Goal: Task Accomplishment & Management: Manage account settings

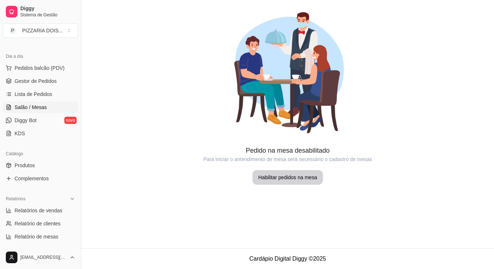
scroll to position [145, 0]
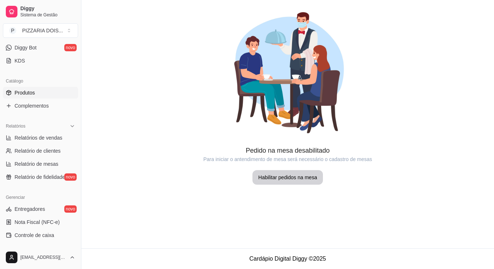
click at [61, 99] on link "Produtos" at bounding box center [40, 93] width 75 height 12
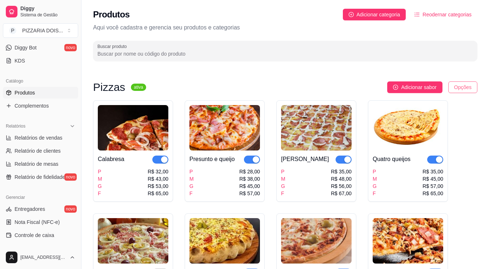
click at [465, 106] on html "Diggy Sistema de Gestão P PIZZARIA DOIS ... Loja aberta Plano Customizado até 0…" at bounding box center [244, 134] width 489 height 269
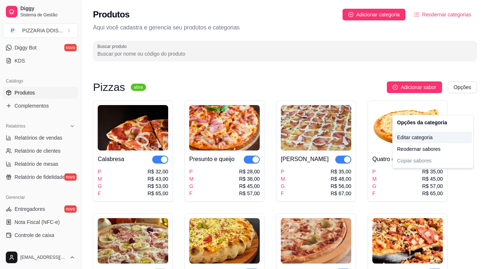
click at [443, 143] on div "Editar categoria" at bounding box center [433, 138] width 78 height 12
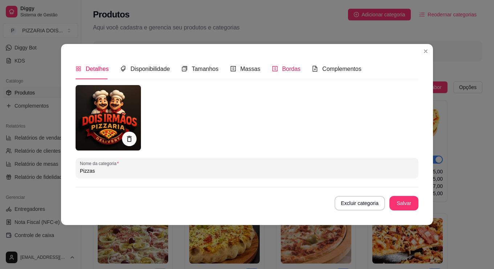
click at [272, 67] on span at bounding box center [275, 69] width 6 height 6
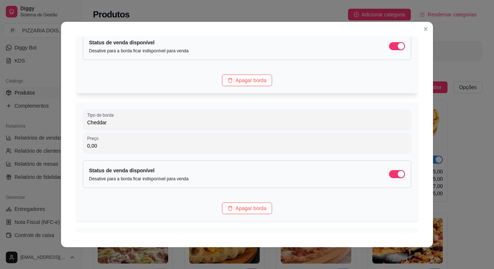
scroll to position [218, 0]
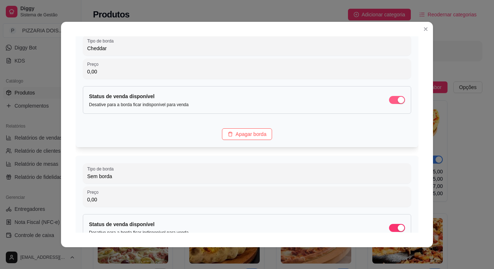
click at [405, 103] on div "button" at bounding box center [401, 100] width 7 height 7
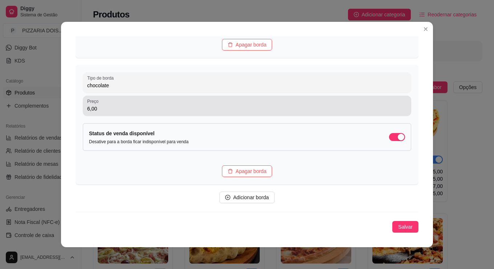
scroll to position [2, 0]
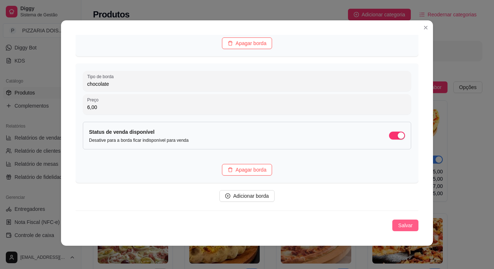
click at [413, 221] on span "Salvar" at bounding box center [405, 225] width 15 height 8
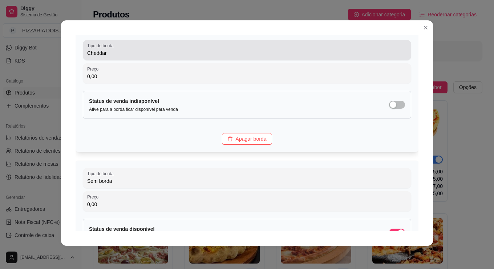
scroll to position [176, 0]
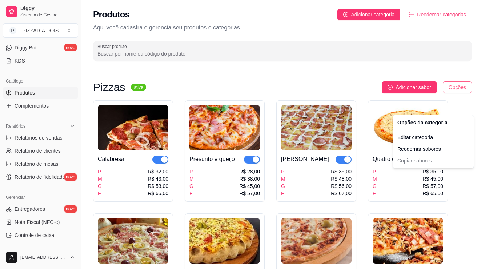
click at [450, 111] on html "Diggy Sistema de Gestão P PIZZARIA DOIS ... Loja aberta Plano Customizado até 0…" at bounding box center [244, 134] width 489 height 269
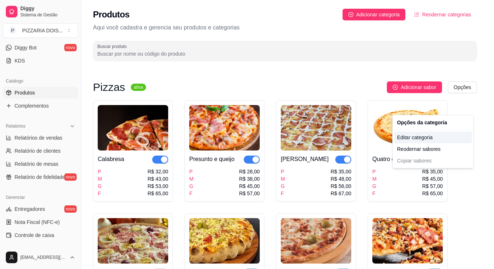
click at [425, 143] on div "Editar categoria" at bounding box center [433, 138] width 78 height 12
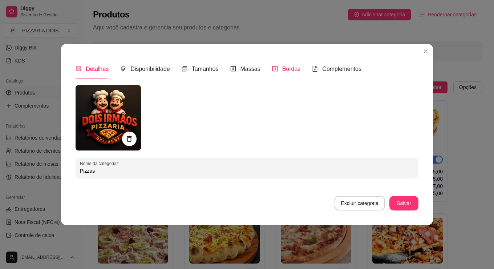
click at [282, 66] on span "Bordas" at bounding box center [291, 69] width 19 height 6
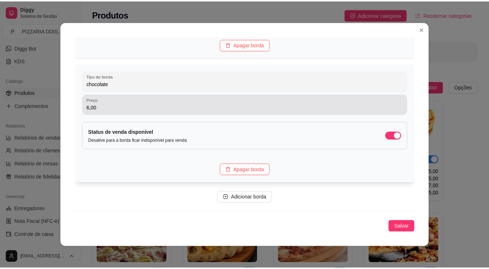
scroll to position [2, 0]
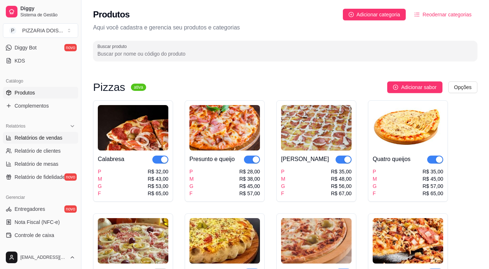
click at [39, 141] on span "Relatórios de vendas" at bounding box center [39, 137] width 48 height 7
select select "ALL"
select select "0"
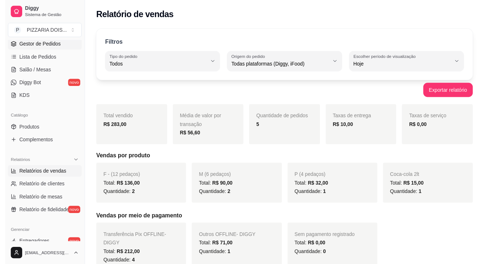
scroll to position [73, 0]
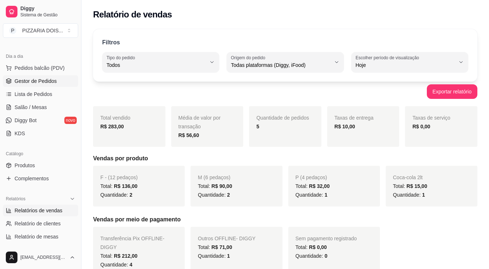
click at [48, 85] on span "Gestor de Pedidos" at bounding box center [36, 80] width 42 height 7
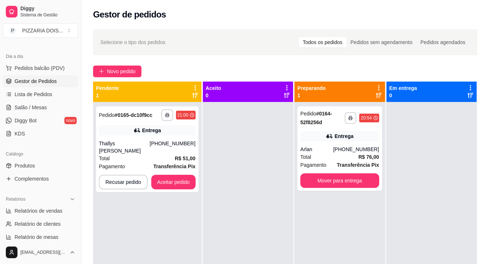
scroll to position [31, 0]
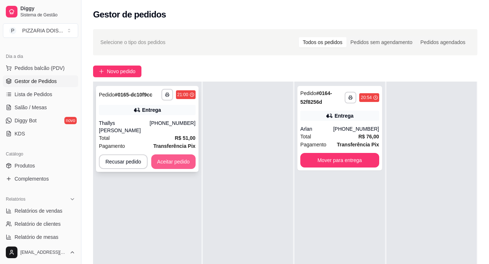
click at [196, 169] on button "Aceitar pedido" at bounding box center [173, 161] width 44 height 15
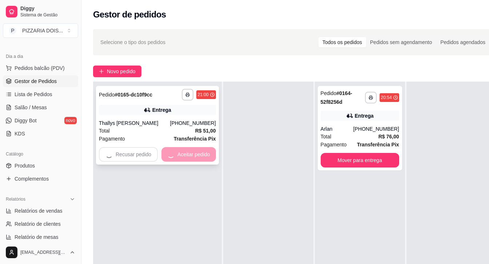
scroll to position [25, 0]
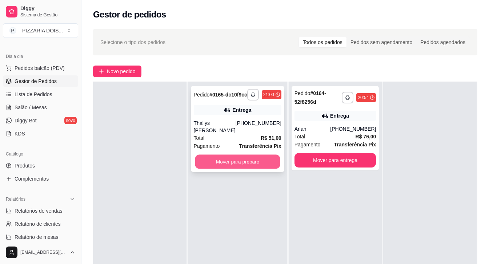
click at [279, 169] on button "Mover para preparo" at bounding box center [237, 162] width 85 height 14
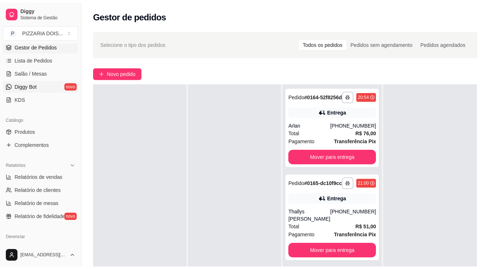
scroll to position [145, 0]
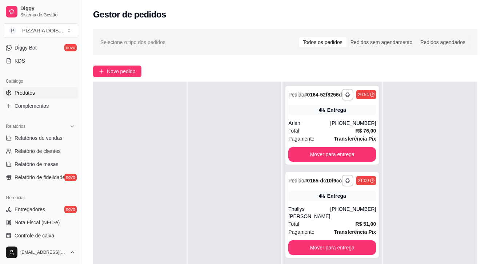
click at [53, 99] on link "Produtos" at bounding box center [40, 93] width 75 height 12
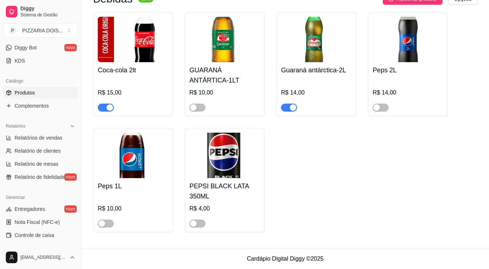
scroll to position [1345, 0]
click at [114, 112] on button "button" at bounding box center [106, 108] width 16 height 8
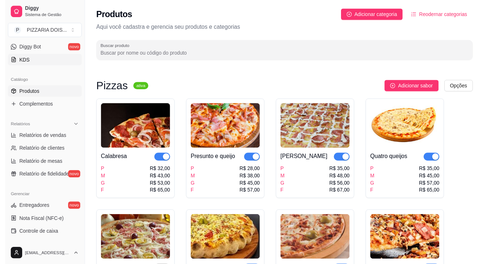
scroll to position [0, 0]
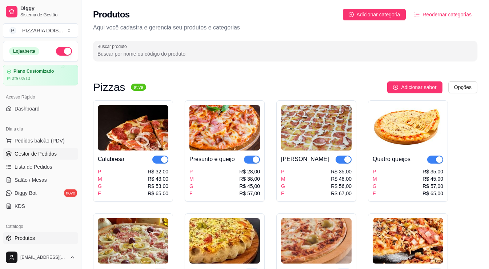
click at [57, 157] on span "Gestor de Pedidos" at bounding box center [36, 153] width 42 height 7
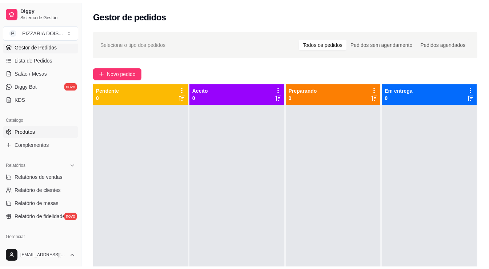
scroll to position [182, 0]
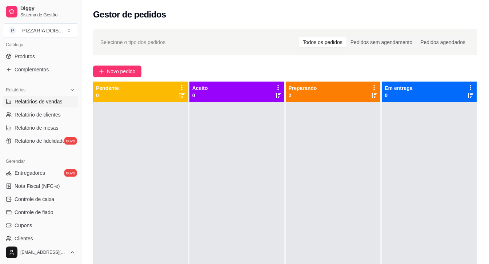
click at [67, 107] on link "Relatórios de vendas" at bounding box center [40, 102] width 75 height 12
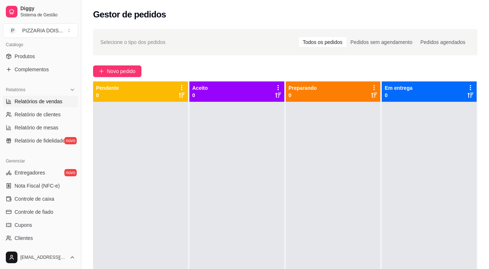
select select "ALL"
select select "0"
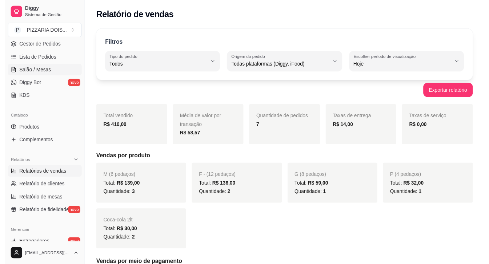
scroll to position [36, 0]
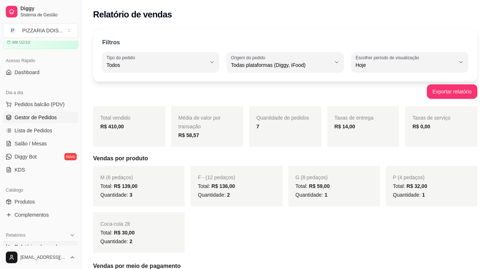
click at [45, 123] on link "Gestor de Pedidos" at bounding box center [40, 118] width 75 height 12
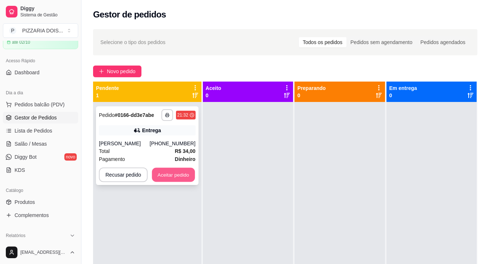
click at [195, 182] on button "Aceitar pedido" at bounding box center [173, 175] width 43 height 14
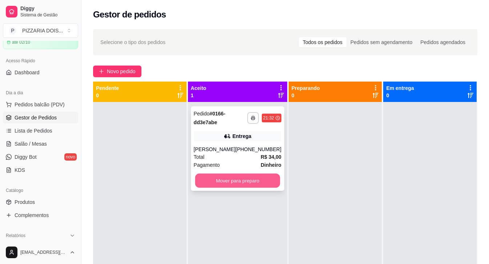
click at [274, 188] on button "Mover para preparo" at bounding box center [237, 180] width 85 height 14
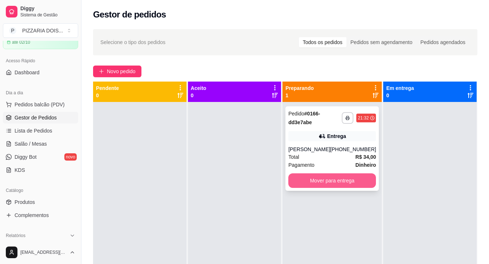
click at [331, 188] on button "Mover para entrega" at bounding box center [332, 180] width 88 height 15
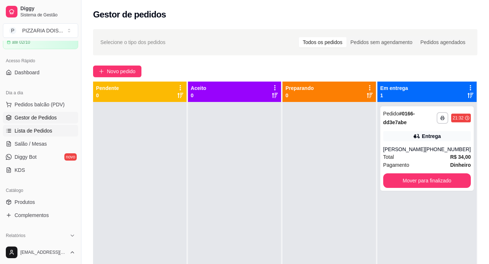
scroll to position [73, 0]
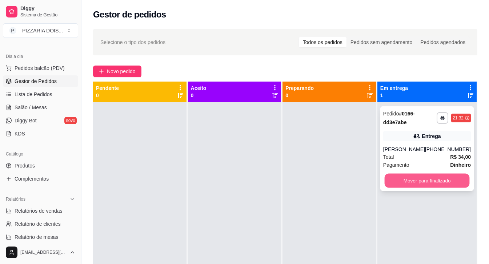
click at [444, 188] on button "Mover para finalizado" at bounding box center [426, 180] width 85 height 14
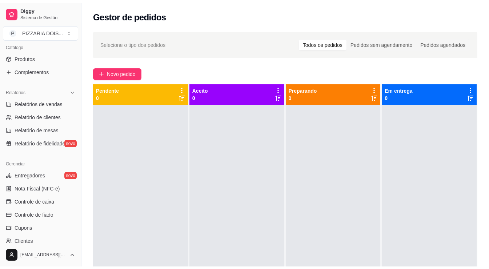
scroll to position [218, 0]
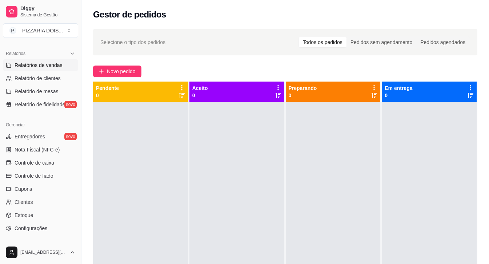
click at [62, 69] on span "Relatórios de vendas" at bounding box center [39, 64] width 48 height 7
select select "ALL"
select select "0"
